Goal: Task Accomplishment & Management: Manage account settings

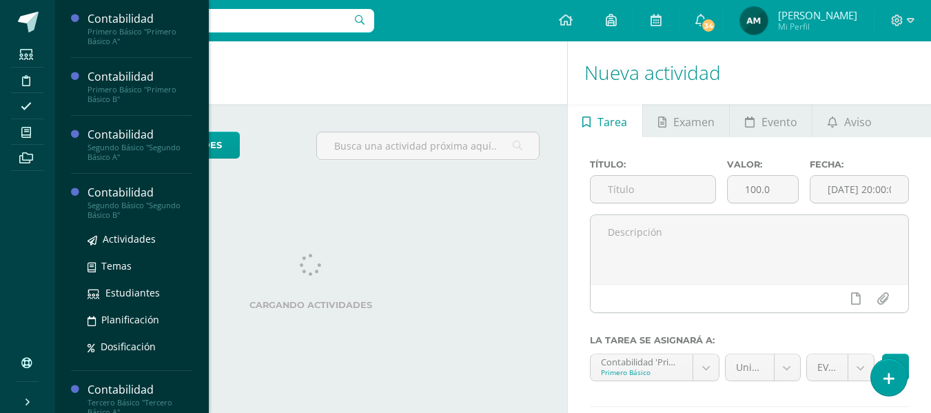
click at [144, 207] on div "Segundo Básico "Segundo Básico B"" at bounding box center [140, 210] width 105 height 19
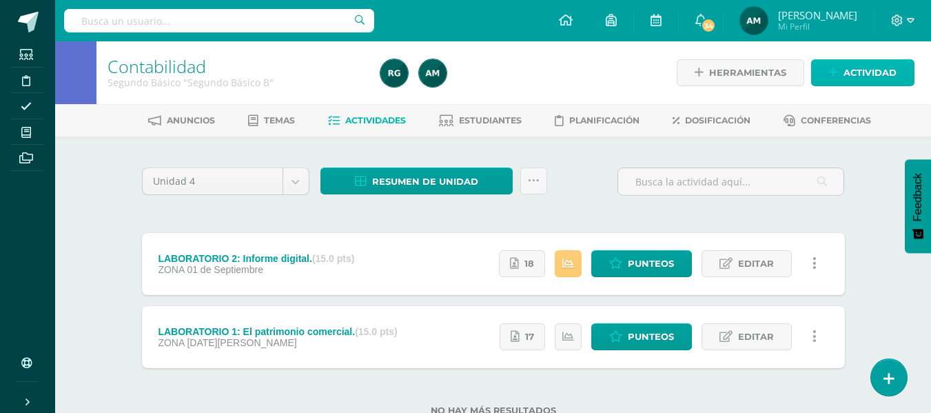
click at [853, 68] on span "Actividad" at bounding box center [870, 73] width 53 height 26
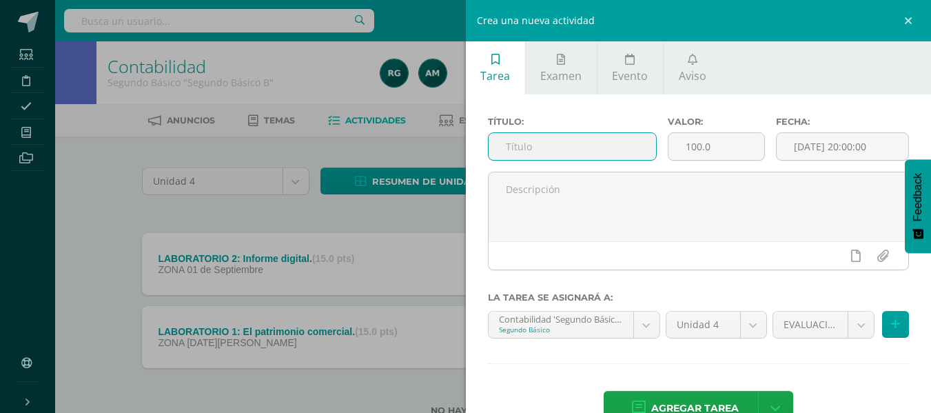
click at [547, 145] on input "text" at bounding box center [572, 146] width 167 height 27
type input "LABORATORIO 3: Terminología de la cuenta."
click at [691, 140] on input "100.0" at bounding box center [717, 146] width 96 height 27
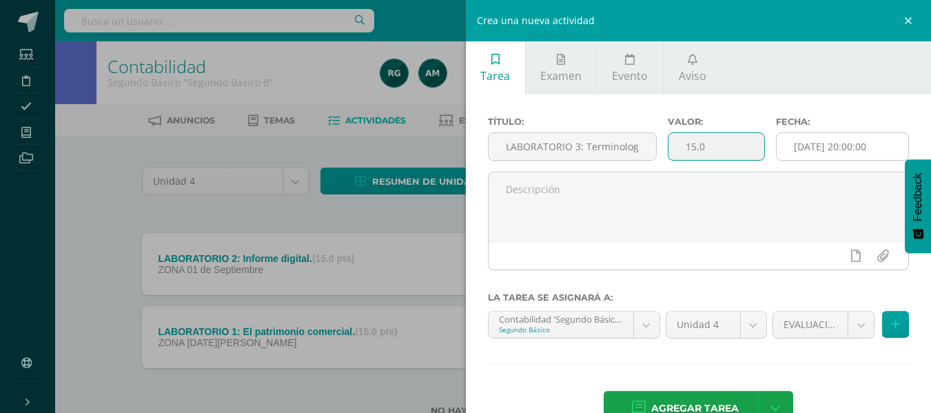
type input "15.0"
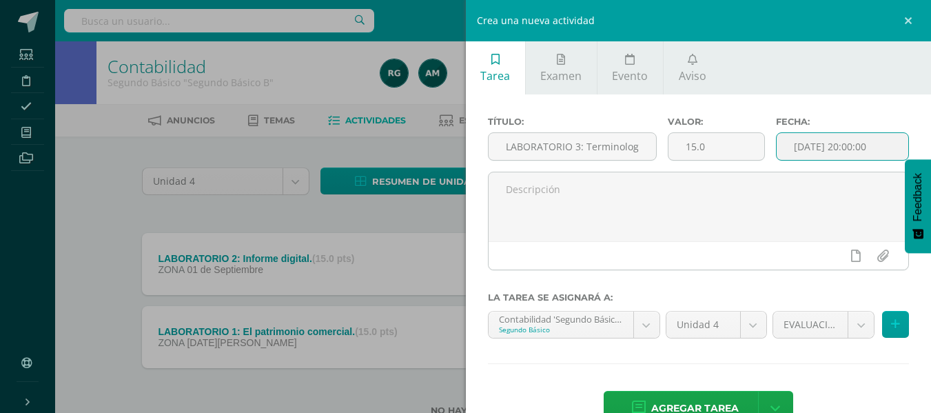
click at [838, 147] on input "[DATE] 20:00:00" at bounding box center [843, 146] width 132 height 27
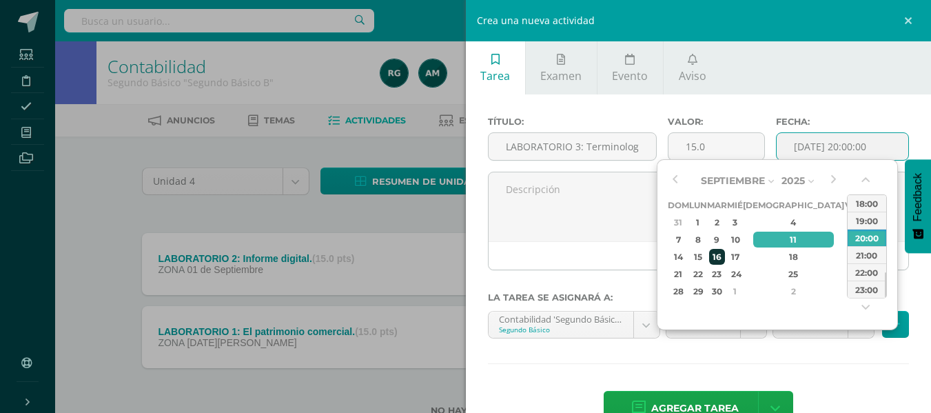
click at [725, 259] on div "16" at bounding box center [717, 257] width 16 height 16
type input "2025-09-16 20:00"
click at [868, 237] on div "20:00" at bounding box center [867, 237] width 39 height 17
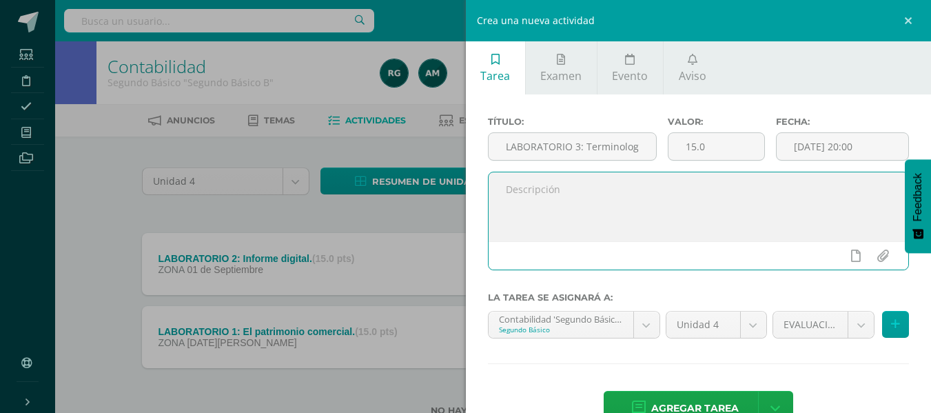
click at [629, 214] on textarea at bounding box center [699, 206] width 420 height 69
type textarea "Resolver laboratorio adjunto. La fecha de entrega es el martes 16 de septiembre…"
click at [869, 257] on input "file" at bounding box center [882, 256] width 27 height 26
type input "C:\fakepath\LABORATORIO 3.docx"
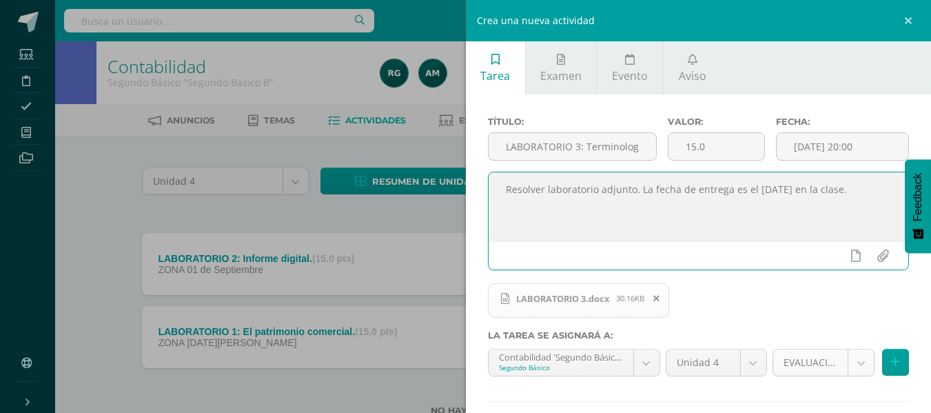
click at [853, 363] on body "Estudiantes Disciplina Asistencia Mis cursos Archivos Soporte Centro de ayuda Ú…" at bounding box center [465, 230] width 931 height 460
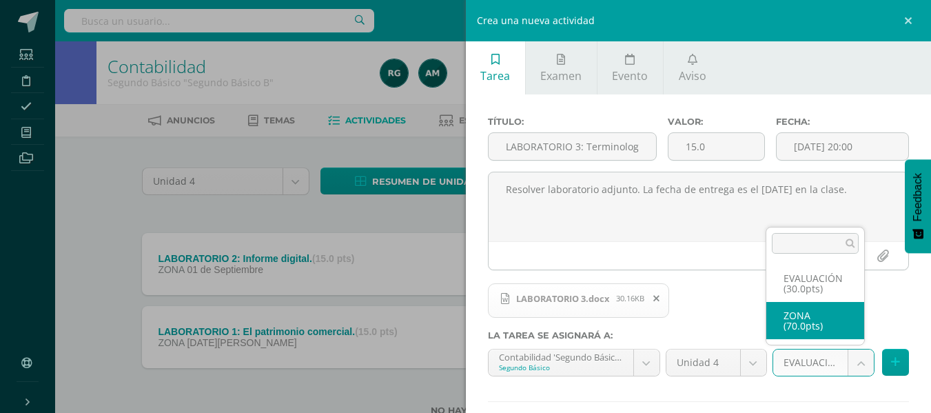
select select "106744"
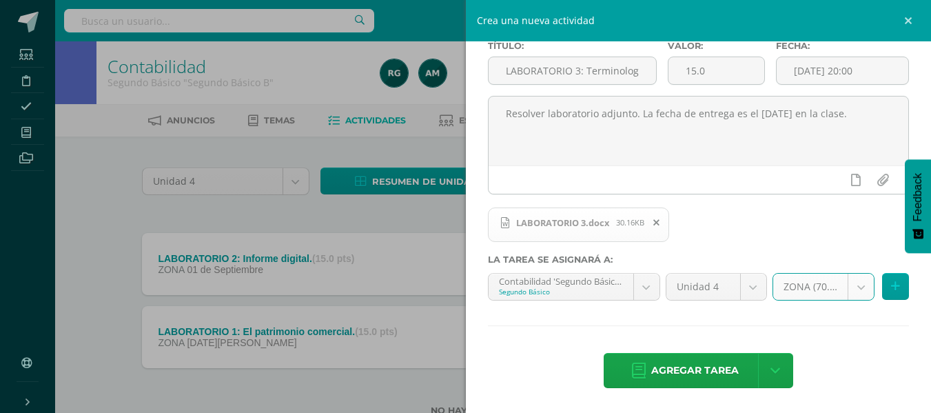
scroll to position [47, 0]
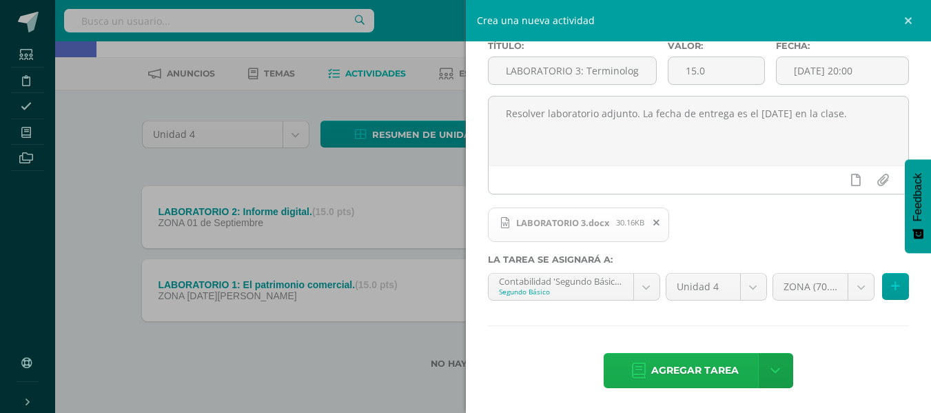
click at [709, 375] on span "Agregar tarea" at bounding box center [695, 371] width 88 height 34
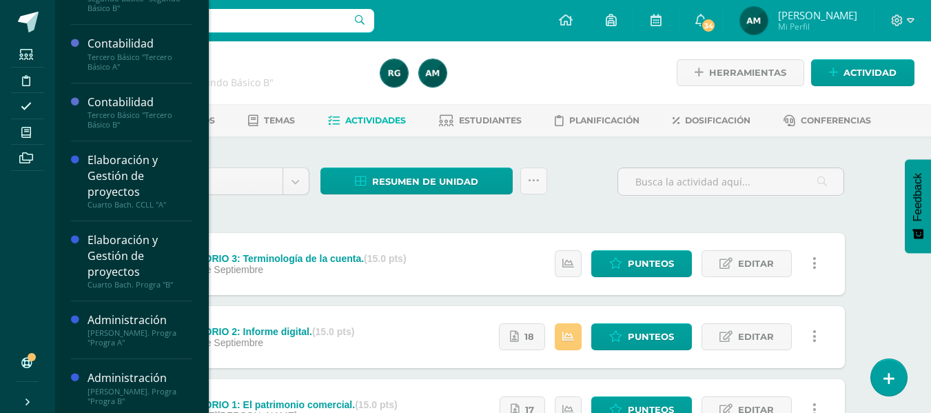
scroll to position [212, 0]
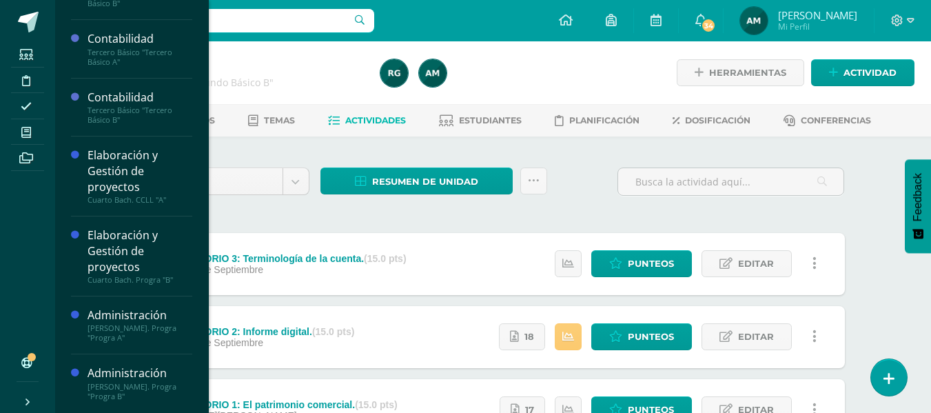
click at [133, 379] on div "Administración" at bounding box center [140, 373] width 105 height 16
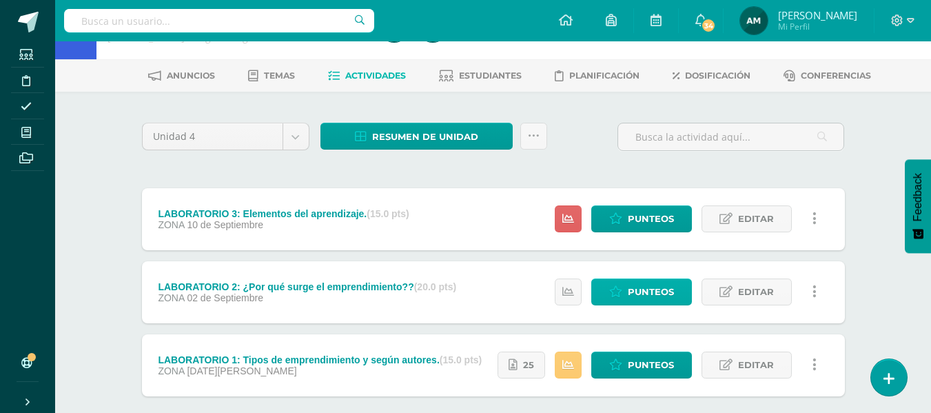
scroll to position [69, 0]
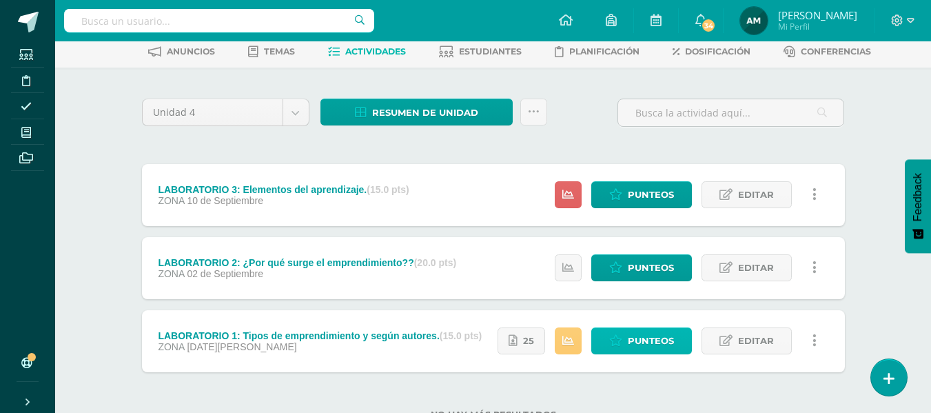
click at [657, 345] on span "Punteos" at bounding box center [651, 341] width 46 height 26
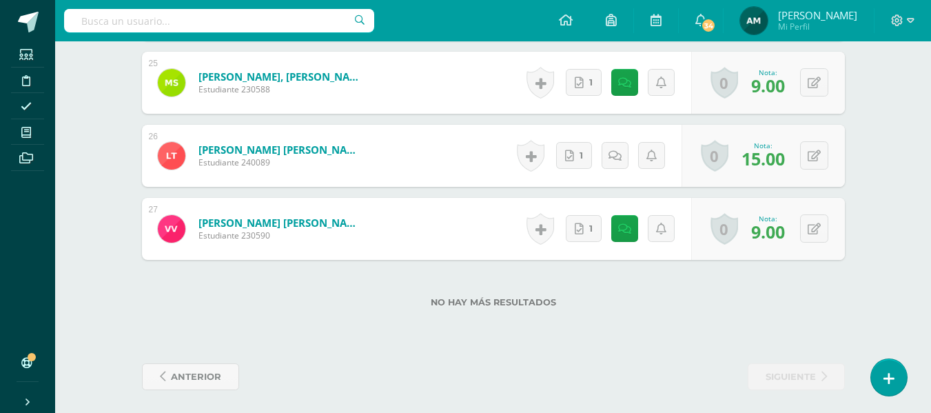
scroll to position [2199, 0]
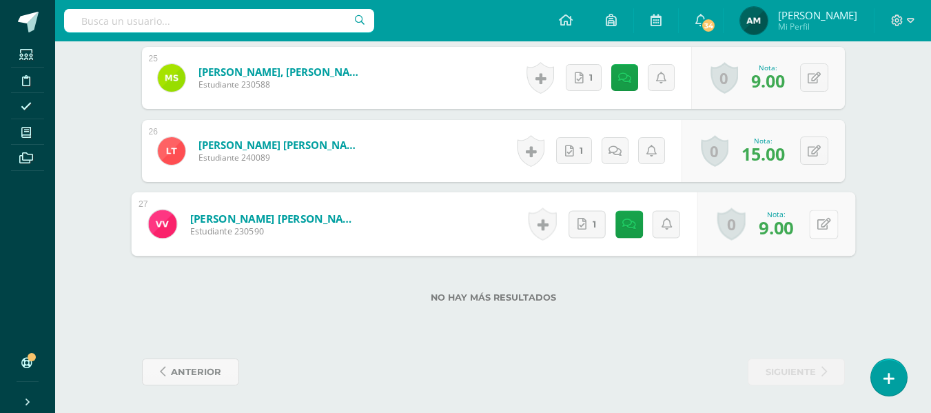
click at [819, 228] on icon at bounding box center [824, 224] width 14 height 12
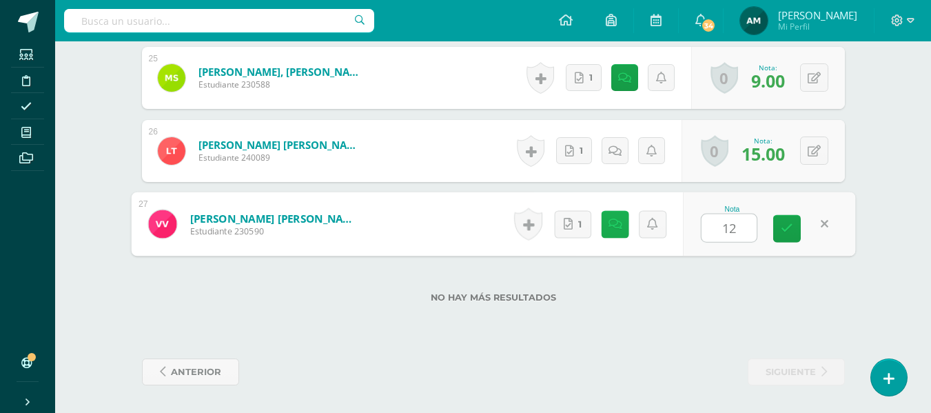
type input "12"
click at [617, 220] on icon at bounding box center [615, 224] width 14 height 12
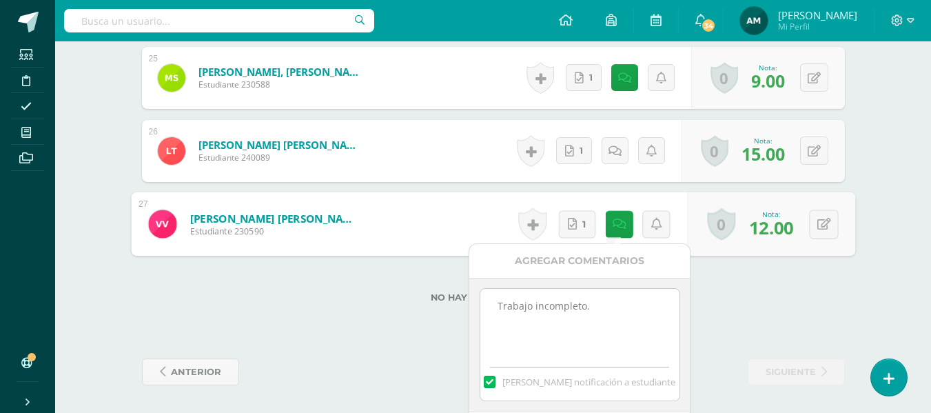
click at [614, 307] on textarea "Trabajo incompleto." at bounding box center [579, 323] width 199 height 69
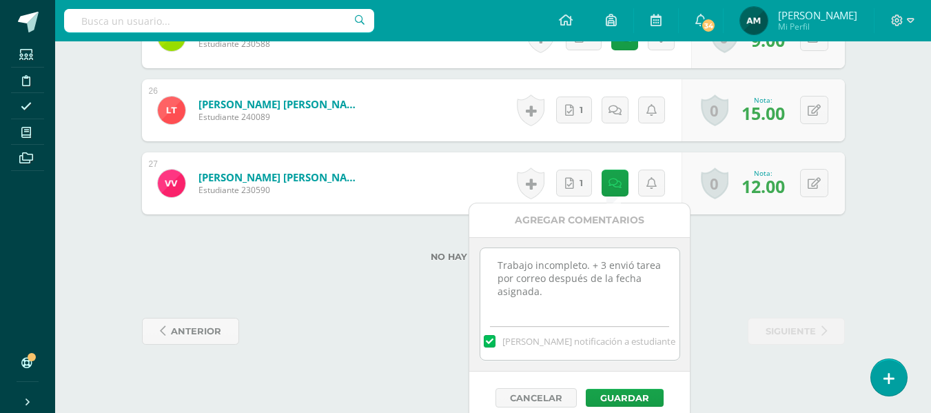
scroll to position [2251, 0]
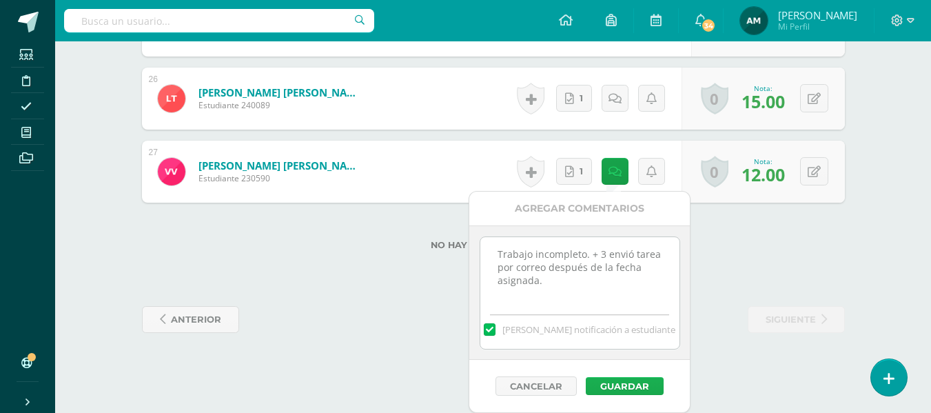
type textarea "Trabajo incompleto. + 3 envió tarea por correo después de la fecha asignada."
click at [647, 383] on button "Guardar" at bounding box center [625, 386] width 78 height 18
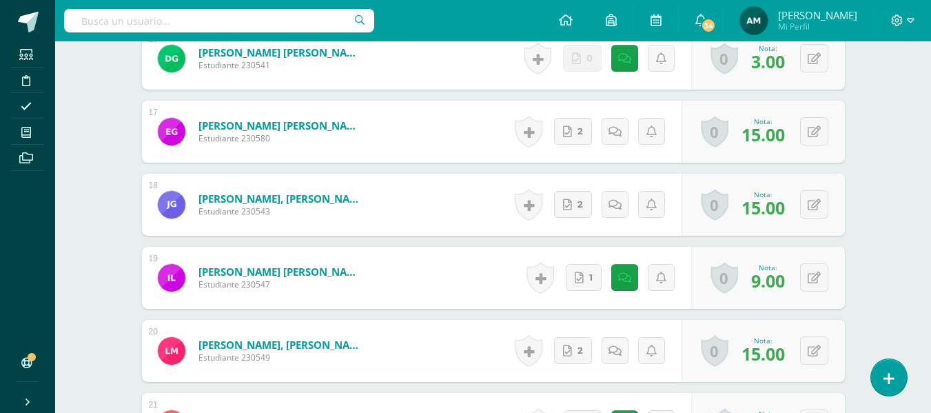
scroll to position [1440, 0]
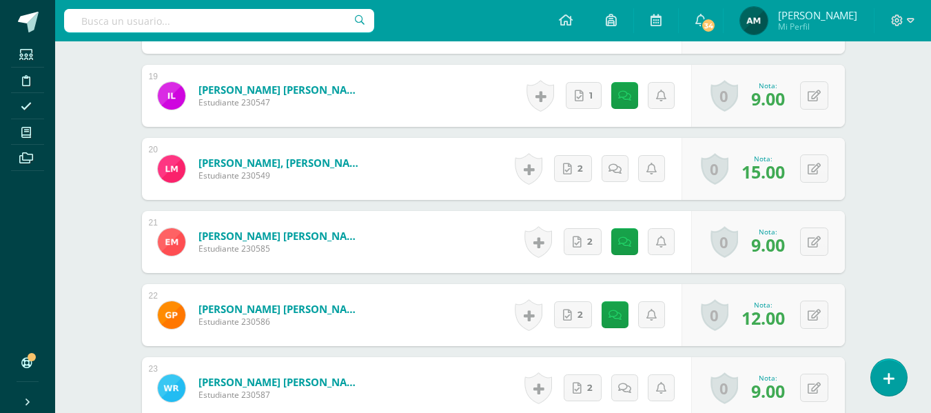
scroll to position [1854, 0]
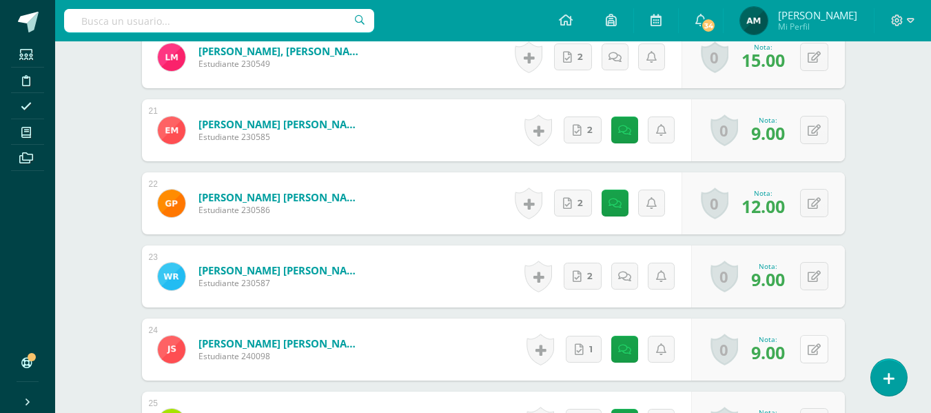
click at [815, 347] on button at bounding box center [814, 349] width 28 height 28
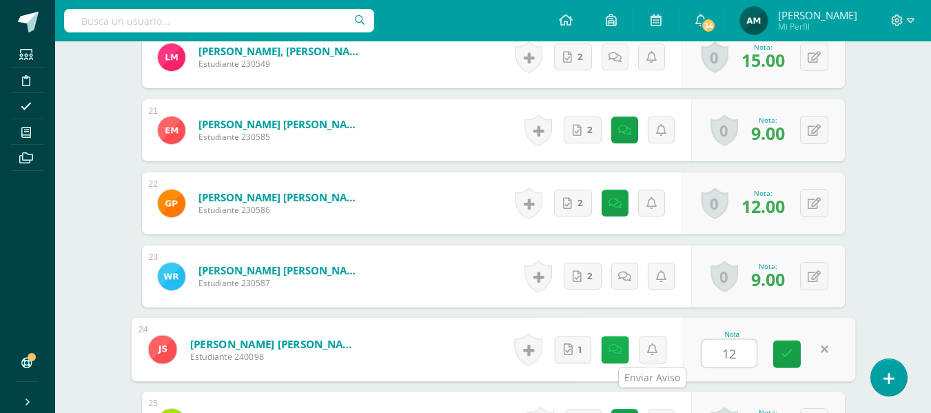
type input "12"
click at [626, 353] on link at bounding box center [615, 350] width 28 height 28
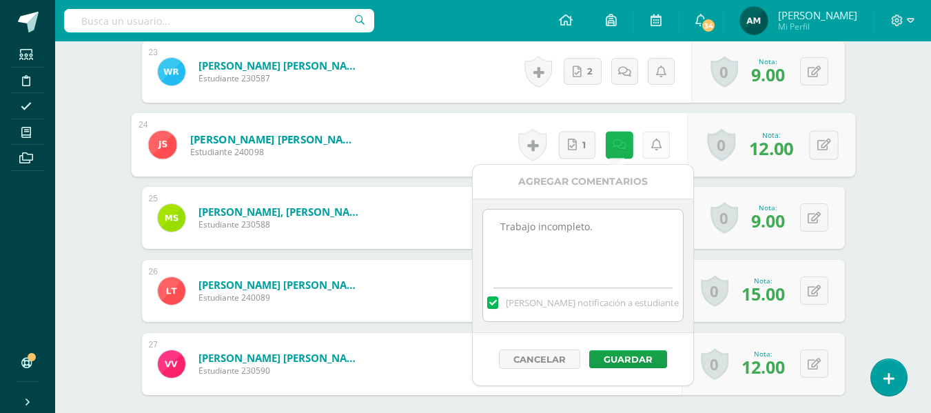
scroll to position [2061, 0]
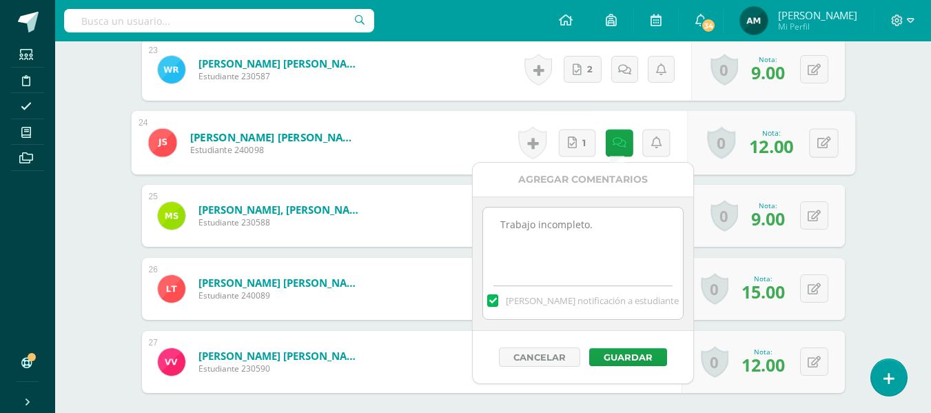
click at [617, 229] on textarea "Trabajo incompleto." at bounding box center [582, 241] width 199 height 69
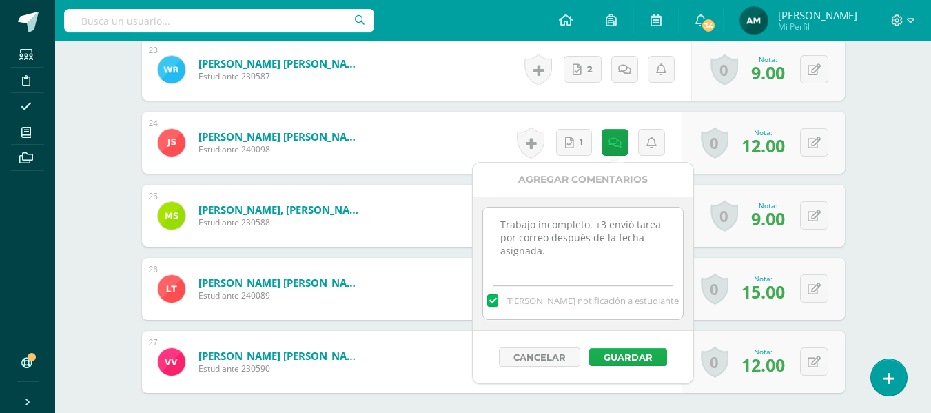
type textarea "Trabajo incompleto. +3 envió tarea por correo después de la fecha asignada."
click at [639, 354] on button "Guardar" at bounding box center [628, 357] width 78 height 18
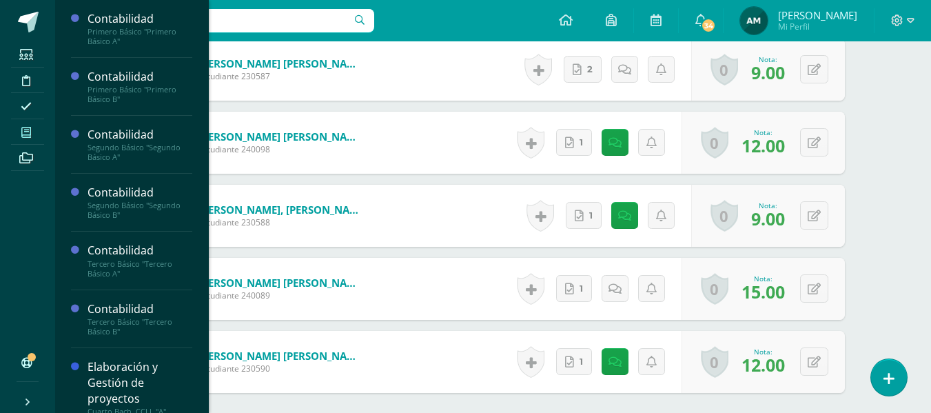
click at [26, 132] on icon at bounding box center [26, 132] width 10 height 11
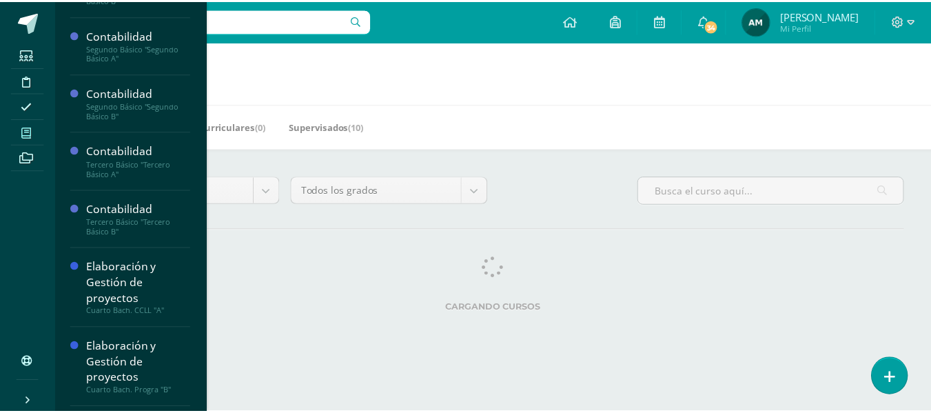
scroll to position [101, 0]
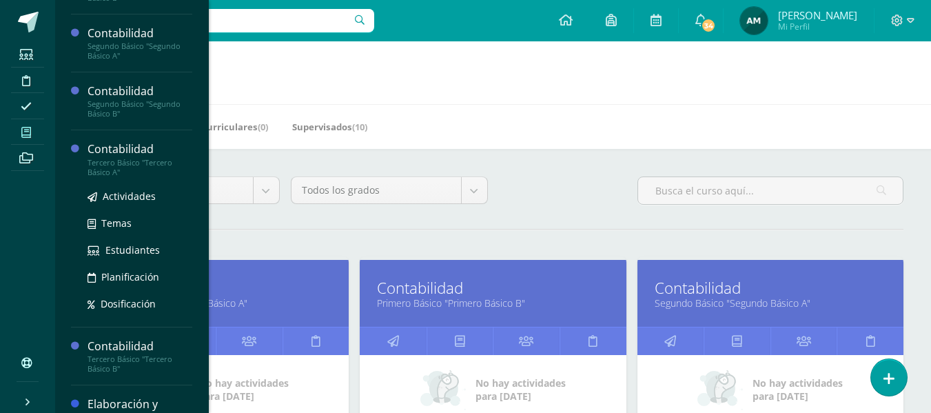
click at [128, 159] on div "Tercero Básico "Tercero Básico A"" at bounding box center [140, 167] width 105 height 19
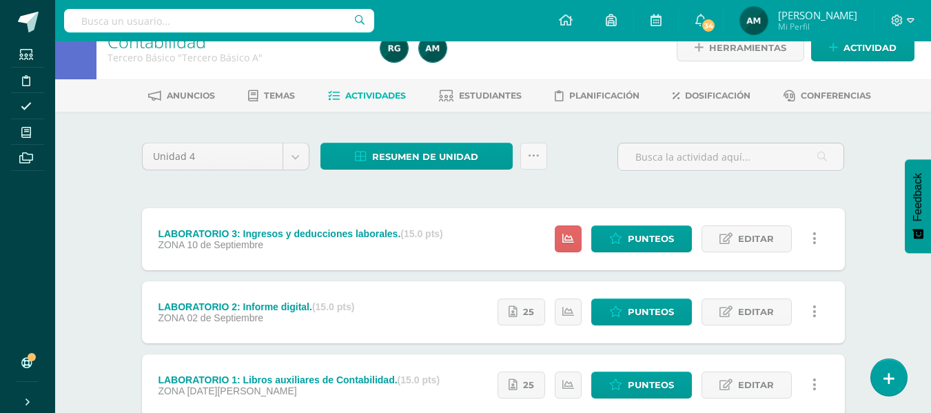
scroll to position [69, 0]
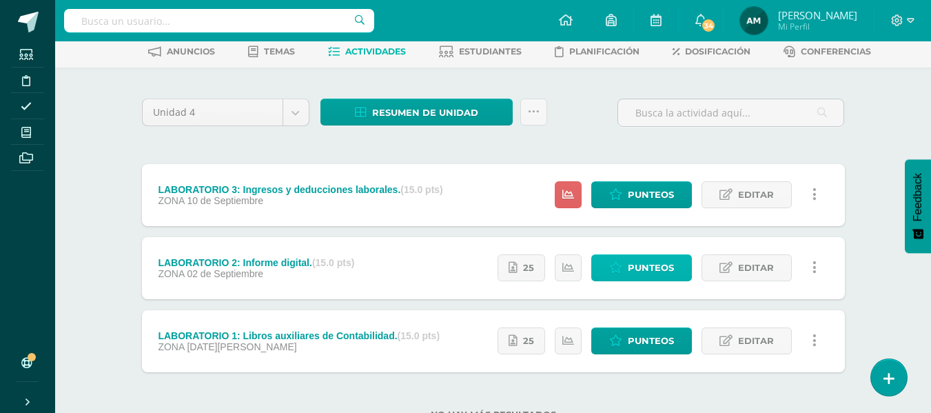
click at [653, 268] on span "Punteos" at bounding box center [651, 268] width 46 height 26
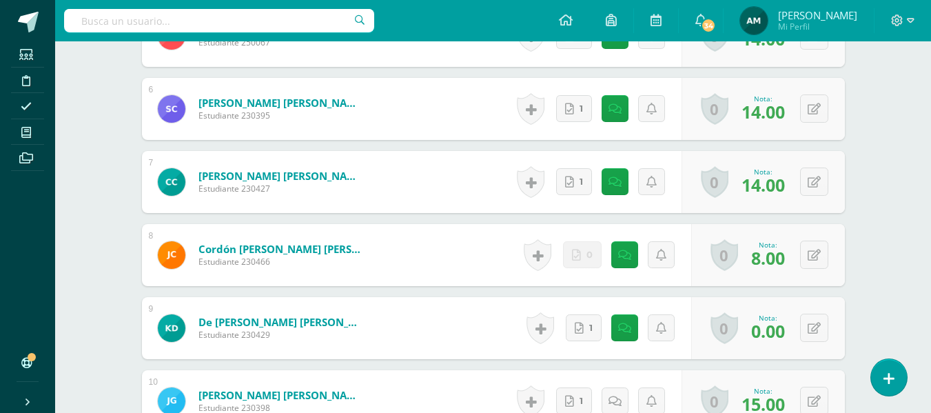
scroll to position [917, 0]
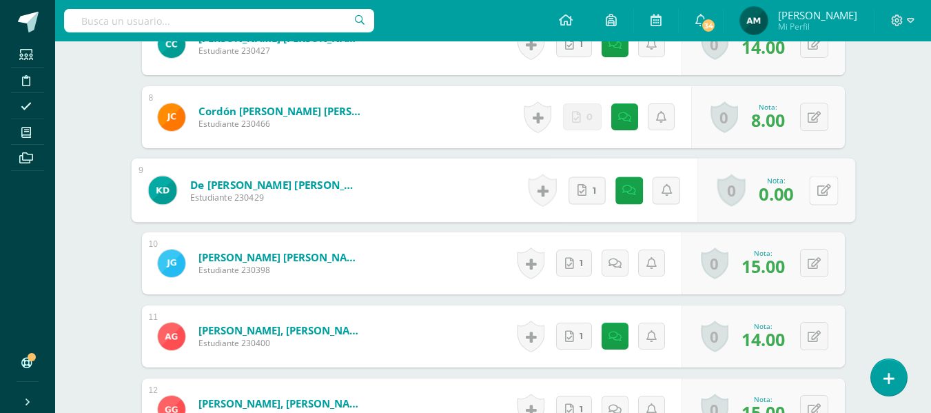
click at [818, 198] on button at bounding box center [823, 190] width 29 height 29
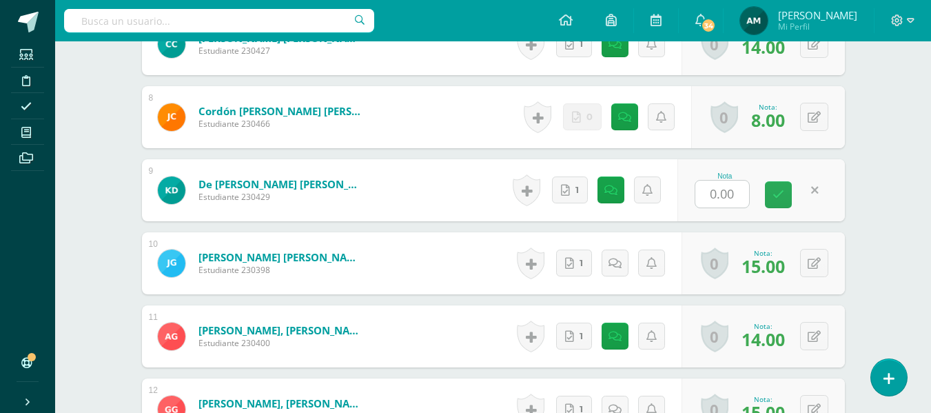
scroll to position [918, 0]
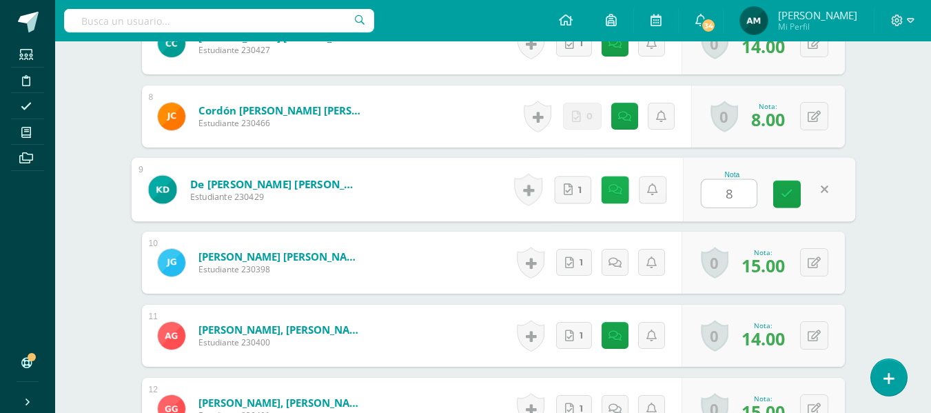
type input "8"
click at [623, 192] on link at bounding box center [615, 190] width 28 height 28
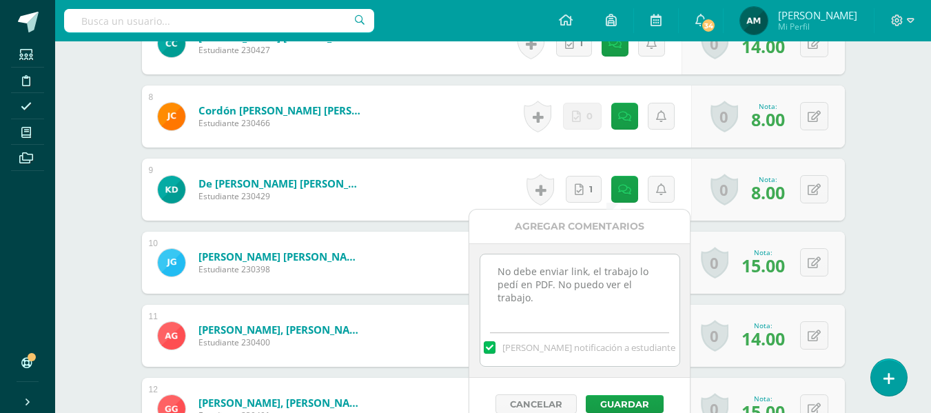
click at [554, 298] on textarea "No debe enviar link, el trabajo lo pedí en PDF. No puedo ver el trabajo." at bounding box center [579, 288] width 199 height 69
type textarea "No debe enviar link, el trabajo lo pedí en PDF. No puedo ver el trabajo. Envió …"
click at [638, 396] on button "Guardar" at bounding box center [625, 404] width 78 height 18
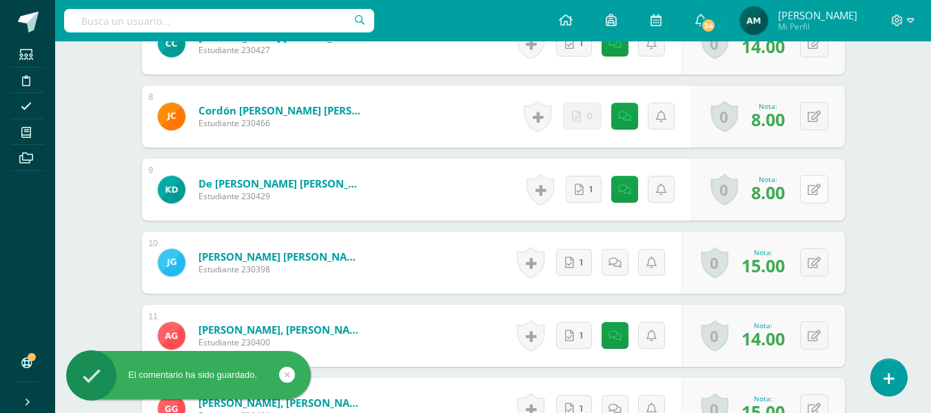
click at [816, 190] on button at bounding box center [814, 189] width 28 height 28
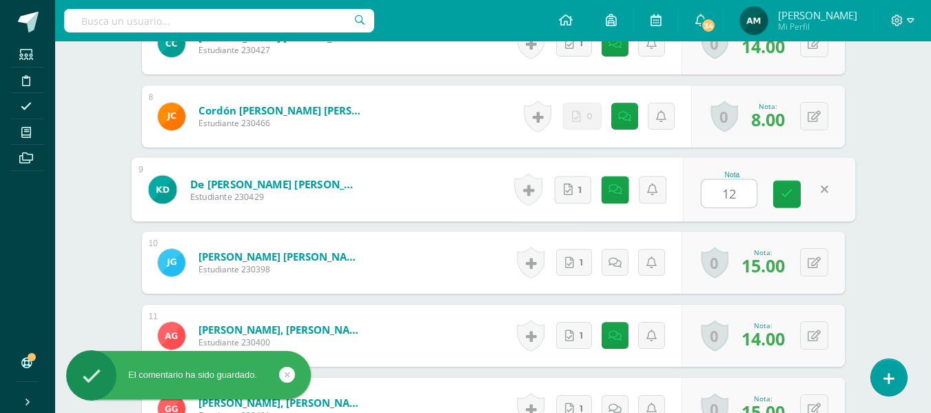
type input "12"
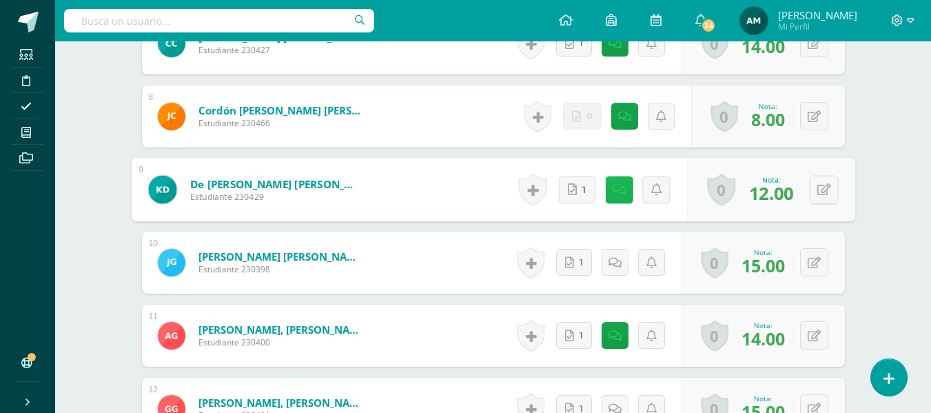
click at [610, 191] on link at bounding box center [619, 190] width 28 height 28
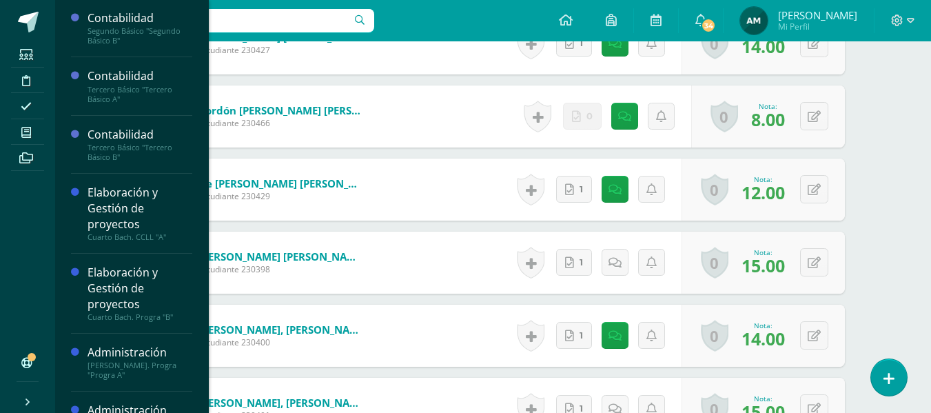
scroll to position [177, 0]
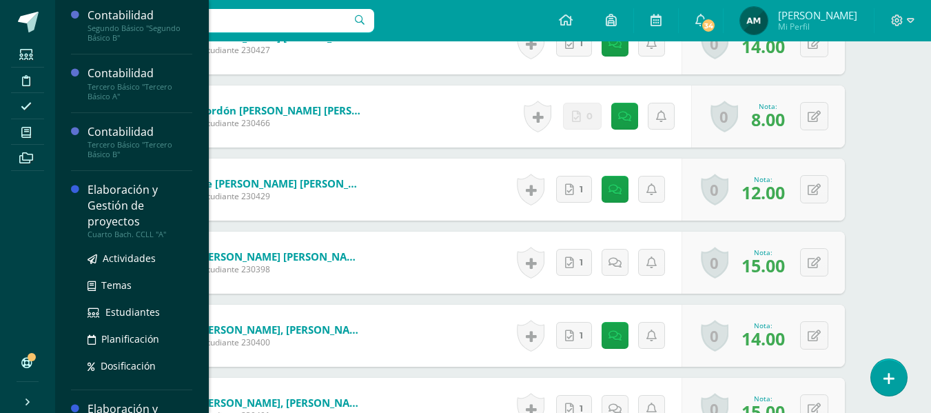
click at [147, 211] on div "Elaboración y Gestión de proyectos" at bounding box center [140, 206] width 105 height 48
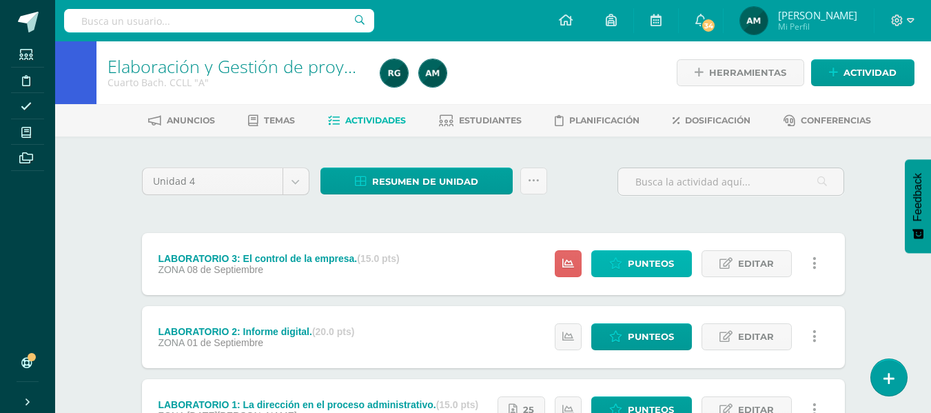
click at [664, 267] on span "Punteos" at bounding box center [651, 264] width 46 height 26
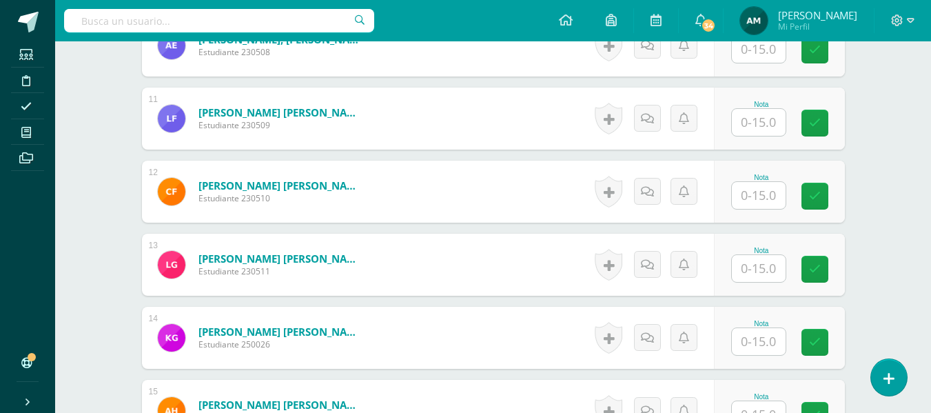
scroll to position [1160, 0]
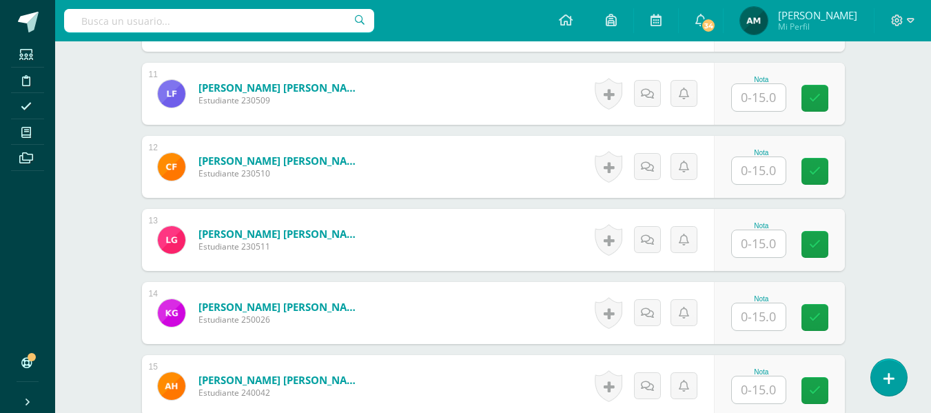
click at [765, 317] on input "text" at bounding box center [759, 316] width 54 height 27
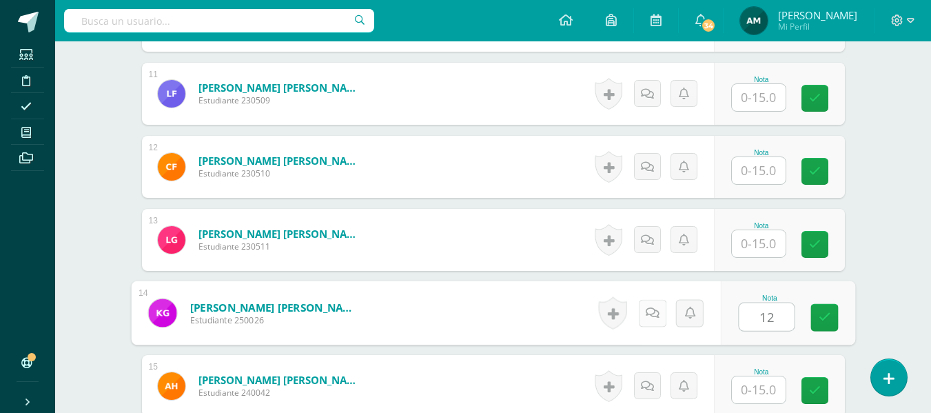
type input "12"
click at [650, 323] on link at bounding box center [652, 313] width 28 height 28
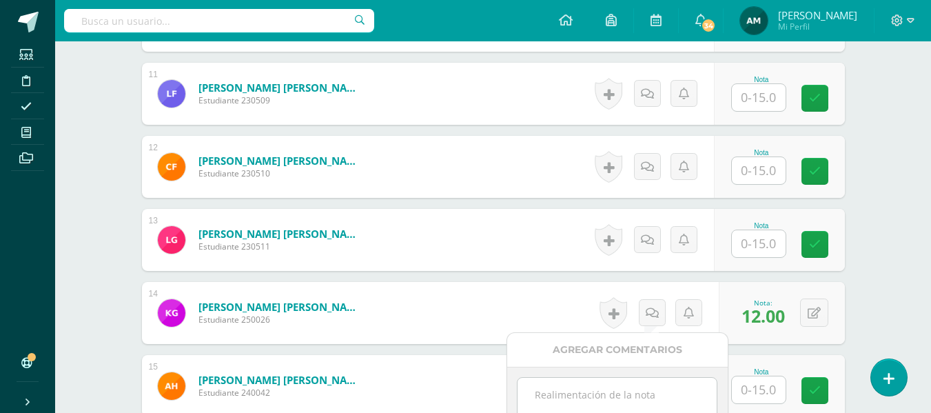
click at [581, 393] on textarea at bounding box center [617, 412] width 199 height 69
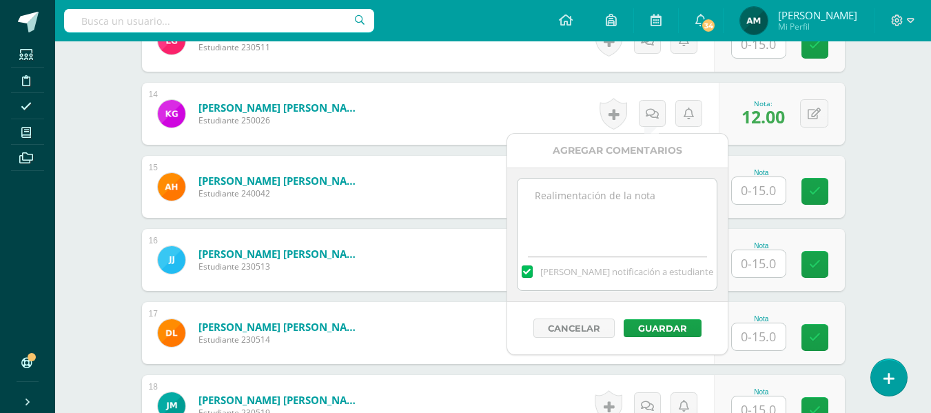
scroll to position [1367, 0]
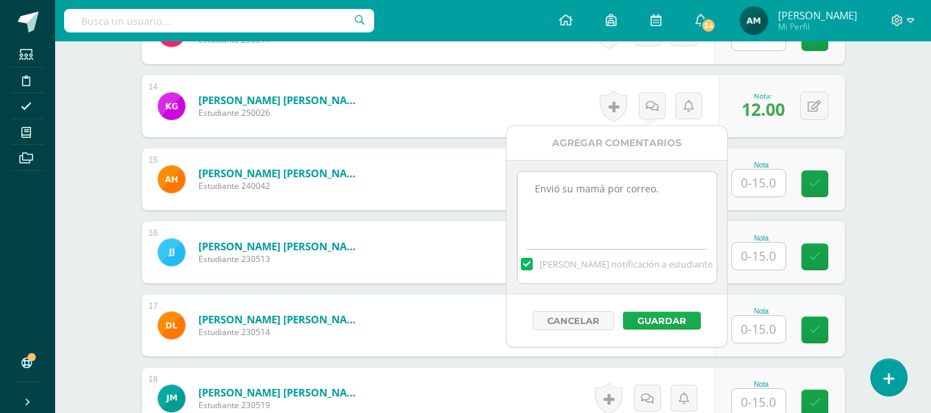
type textarea "Envió su mamá por correo."
click at [682, 317] on button "Guardar" at bounding box center [662, 321] width 78 height 18
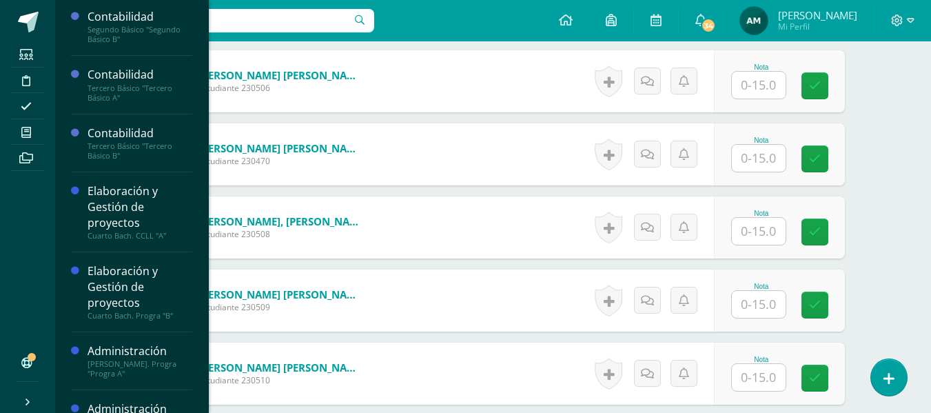
scroll to position [212, 0]
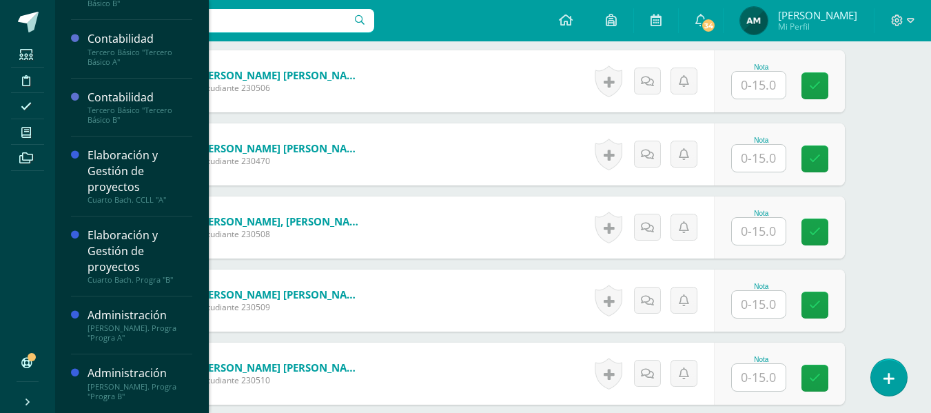
click at [130, 385] on div "[PERSON_NAME]. Progra "Progra B"" at bounding box center [140, 391] width 105 height 19
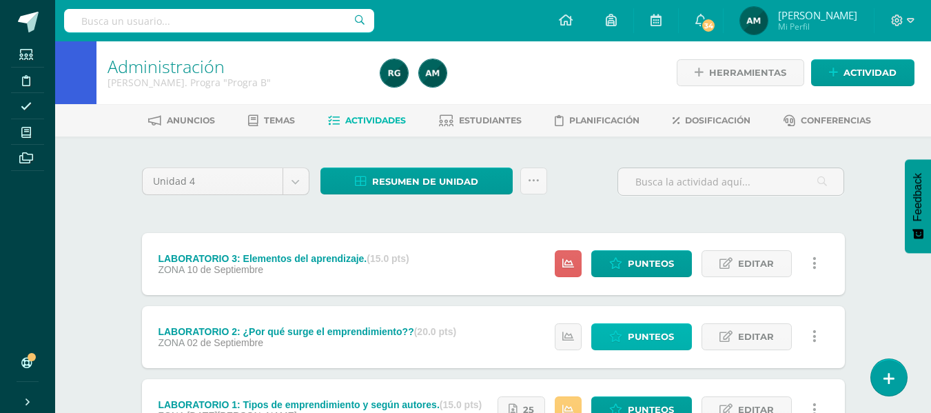
click at [664, 335] on span "Punteos" at bounding box center [651, 337] width 46 height 26
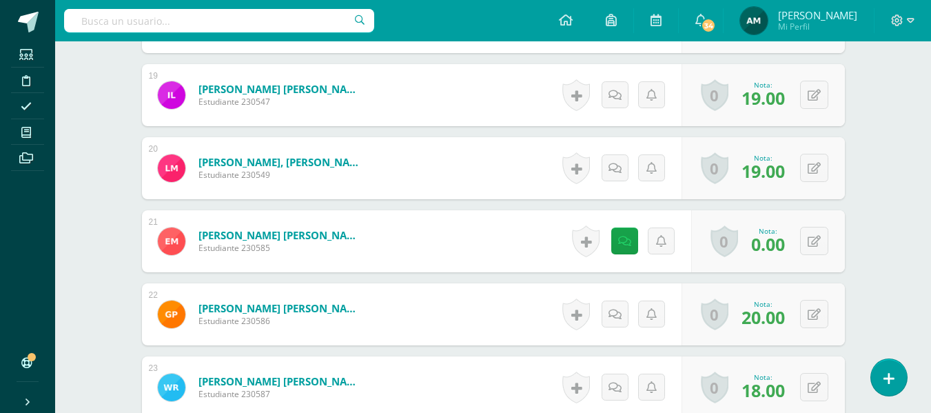
scroll to position [1877, 0]
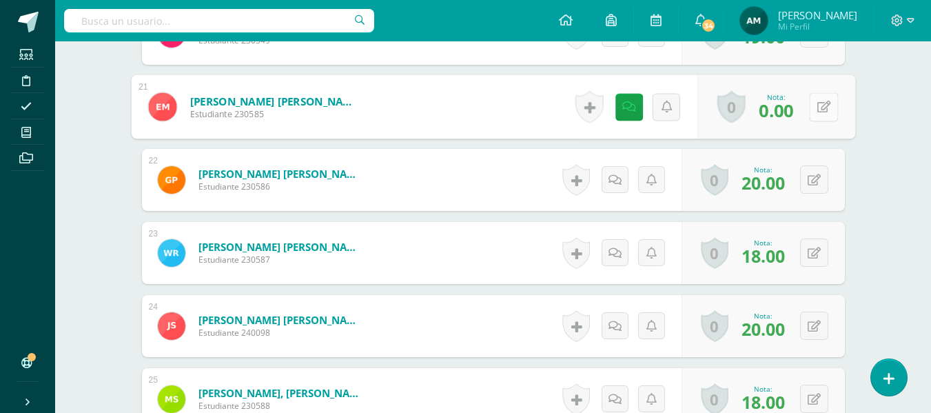
click at [819, 114] on button at bounding box center [823, 106] width 29 height 29
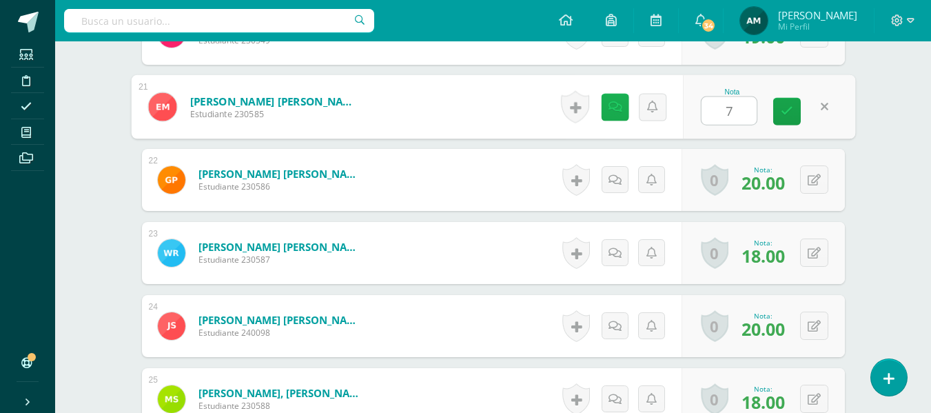
type input "7"
click at [619, 109] on icon at bounding box center [615, 107] width 14 height 12
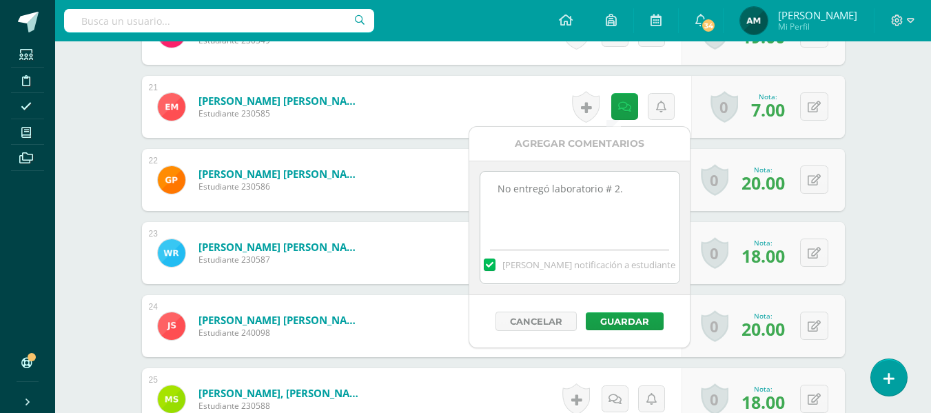
click at [644, 197] on textarea "No entregó laboratorio # 2." at bounding box center [579, 206] width 199 height 69
type textarea "No entregó laboratorio # 2. DEbe seguir instrucciones."
click at [636, 320] on button "Guardar" at bounding box center [625, 321] width 78 height 18
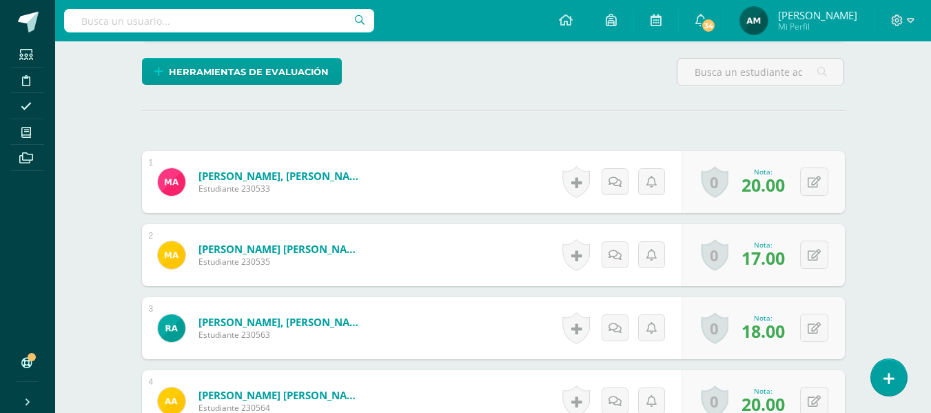
scroll to position [276, 0]
